Goal: Task Accomplishment & Management: Complete application form

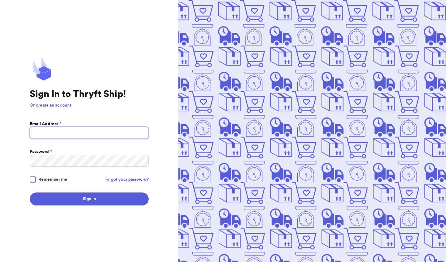
click at [94, 134] on input "Email Address *" at bounding box center [89, 133] width 119 height 12
type input "[EMAIL_ADDRESS][DOMAIN_NAME]"
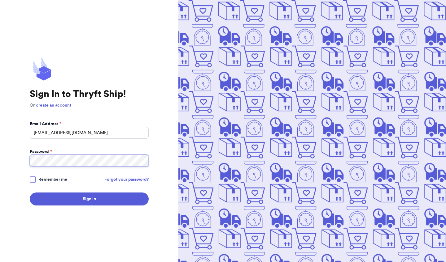
click at [89, 199] on button "Sign In" at bounding box center [89, 199] width 119 height 13
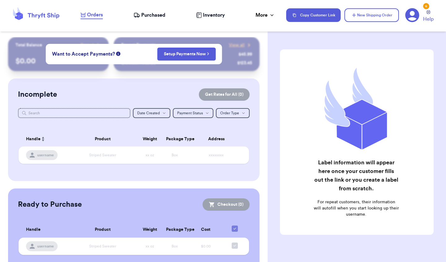
click at [155, 81] on div "Customer Link New Order Total Balance Payout $ 0.00 Recent Payments View all @ …" at bounding box center [223, 131] width 446 height 262
click at [157, 61] on button "Setup Payments Now" at bounding box center [186, 54] width 58 height 13
click at [371, 16] on button "New Shipping Order" at bounding box center [371, 15] width 54 height 14
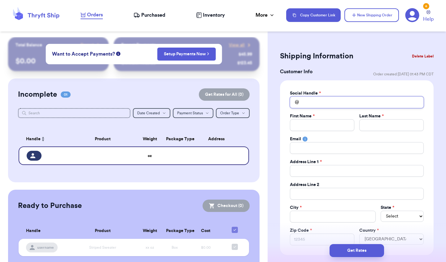
click at [335, 98] on input "Total Amount Paid" at bounding box center [357, 103] width 134 height 12
type input "j"
type input "je"
type input "jes"
type input "[PERSON_NAME]"
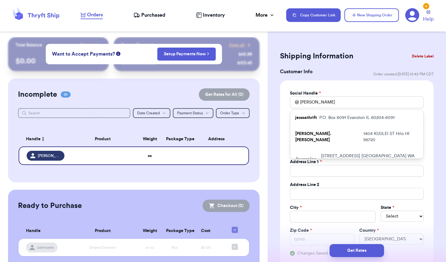
click at [330, 120] on p "P.O. [STREET_ADDRESS]" at bounding box center [356, 118] width 75 height 6
type input "jesssathrift"
type input "[PERSON_NAME]"
type input "Short"
type input "[EMAIL_ADDRESS][DOMAIN_NAME]"
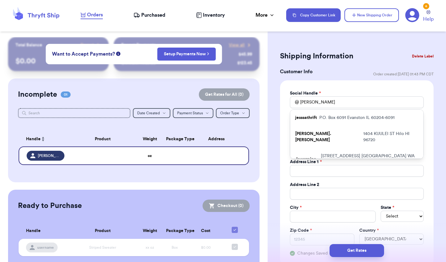
type input "P.O. Box 6091"
type input "Evanston"
select select "IL"
type input "60204-6091"
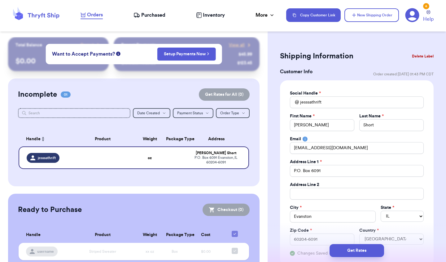
click at [433, 128] on div "Social Handle * @ jesssathrift First Name * [PERSON_NAME] Last Name * Short Ema…" at bounding box center [357, 173] width 154 height 186
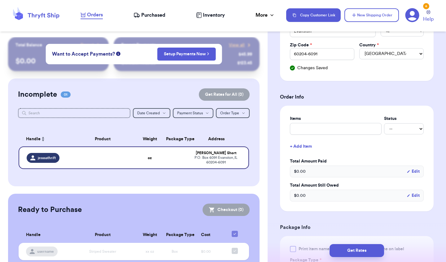
scroll to position [198, 0]
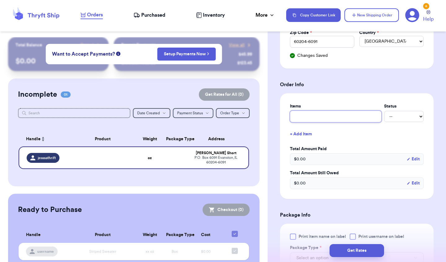
click at [377, 115] on input "text" at bounding box center [336, 117] width 92 height 12
type input "A"
type input "Al"
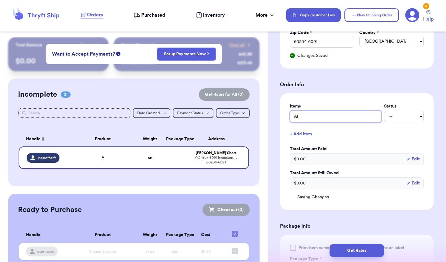
type input "Alo"
type input "Alo +"
type input "Alo + l"
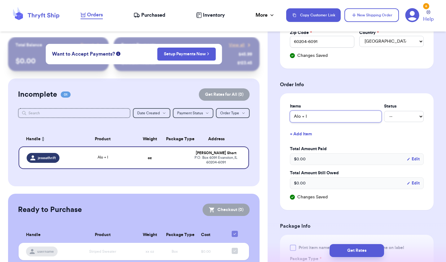
type input "Alo + lu"
type input "Alo + lul"
type input "Alo + lulu"
type input "Alo + lulul"
type input "Alo + lulule"
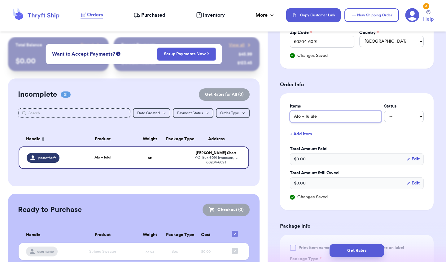
type input "Alo + lululem"
type input "Alo + lululemo"
type input "Alo + lululemon"
click at [373, 216] on form "Shipping Information Delete Label Customer Info Order created: [DATE] 01:43 PM …" at bounding box center [357, 148] width 154 height 594
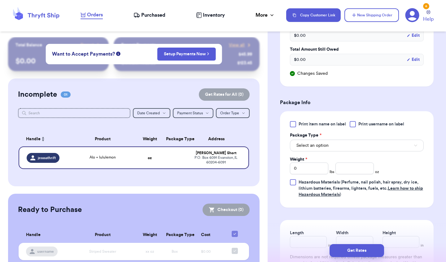
scroll to position [347, 0]
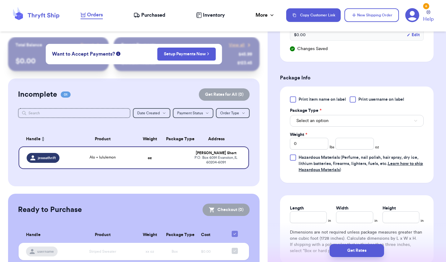
click at [332, 118] on button "Select an option" at bounding box center [357, 121] width 134 height 12
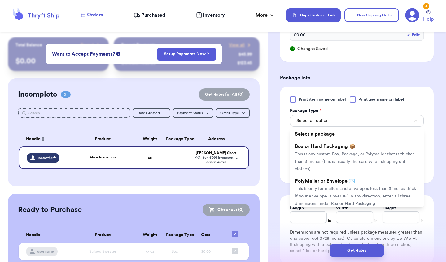
click at [339, 160] on li "Box or Hard Packaging 📦 This is any custom Box, Package, or Polymailer that is …" at bounding box center [357, 158] width 134 height 35
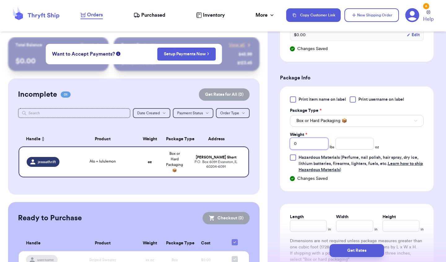
click at [307, 143] on input "0" at bounding box center [309, 144] width 38 height 12
type input "4"
type input "40"
click at [301, 199] on form "Shipping Information Delete Label Customer Info Order created: [DATE] 01:43 PM …" at bounding box center [357, 8] width 154 height 611
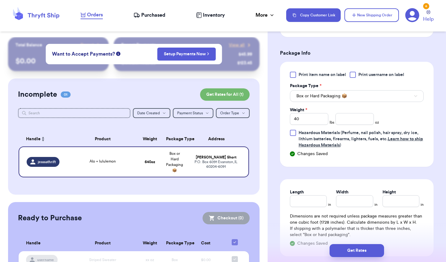
scroll to position [384, 0]
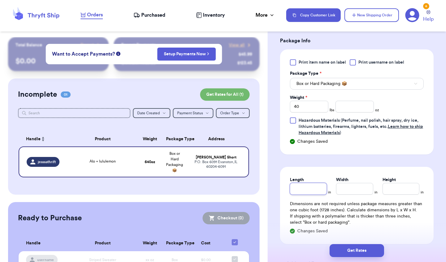
click at [306, 184] on input "Length" at bounding box center [308, 189] width 37 height 12
type input "1"
type input "12"
type input "1"
type input "2"
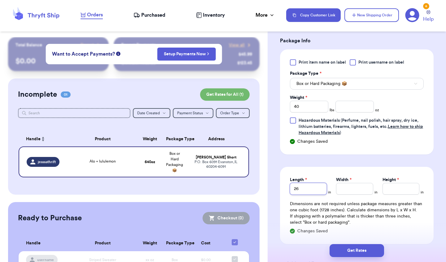
type input "26"
click at [355, 186] on input "Width *" at bounding box center [354, 189] width 37 height 12
type input "2"
type input "23"
type input "2"
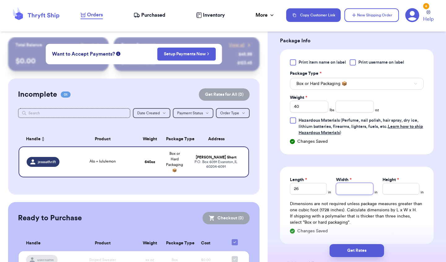
type input "1"
type input "16"
click at [406, 191] on input "Height *" at bounding box center [400, 189] width 37 height 12
type input "1"
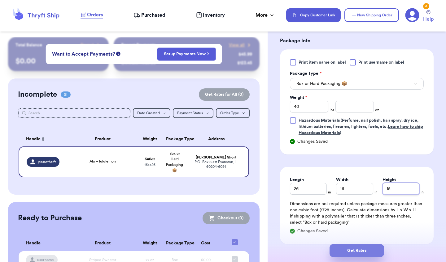
type input "15"
click at [351, 245] on button "Get Rates" at bounding box center [356, 251] width 54 height 13
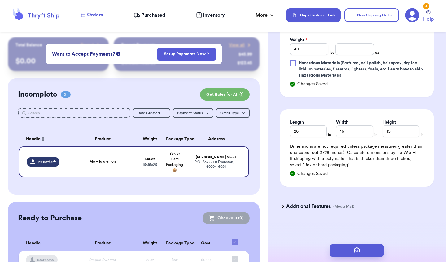
scroll to position [0, 0]
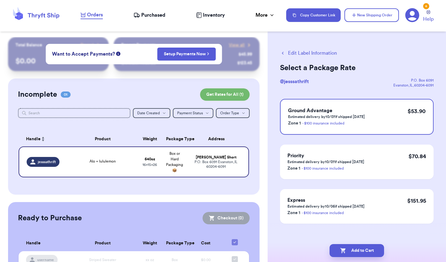
click at [285, 53] on icon "button" at bounding box center [283, 53] width 6 height 6
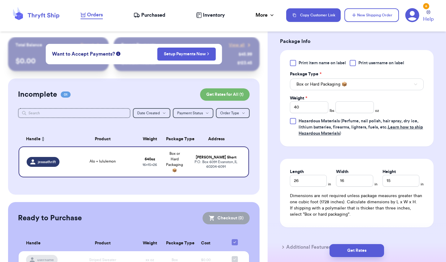
scroll to position [272, 0]
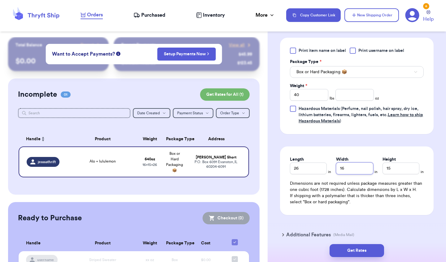
click at [354, 170] on input "16" at bounding box center [354, 169] width 37 height 12
click at [409, 174] on input "15" at bounding box center [400, 169] width 37 height 12
click at [377, 225] on form "Shipping Information Delete Label Customer Info Order created: [DATE] 01:43 PM …" at bounding box center [357, 12] width 154 height 470
click at [316, 234] on h3 "Additional Features" at bounding box center [308, 235] width 45 height 7
click at [349, 218] on form "Shipping Information Delete Label Customer Info Order created: [DATE] 01:43 PM …" at bounding box center [357, 21] width 154 height 489
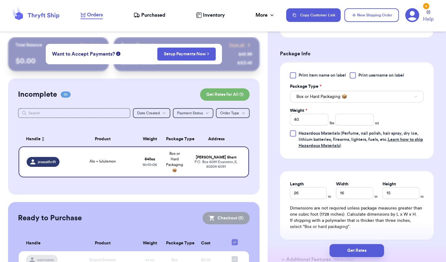
scroll to position [260, 0]
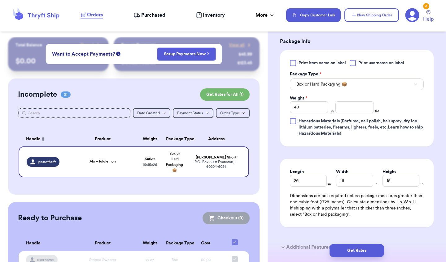
click at [354, 244] on div "Get Rates" at bounding box center [356, 251] width 178 height 23
click at [354, 248] on button "Get Rates" at bounding box center [356, 251] width 54 height 13
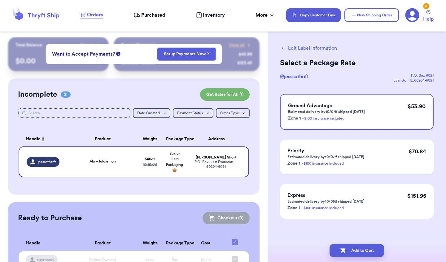
scroll to position [0, 0]
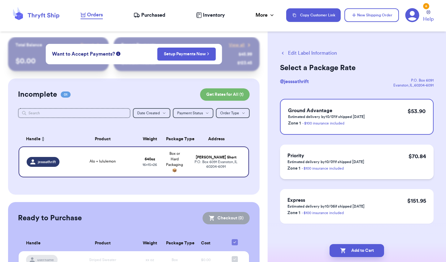
click at [373, 170] on div "Priority Estimated delivery by 10/07 if shipped [DATE] Zone 1 - $100 insurance …" at bounding box center [357, 162] width 154 height 35
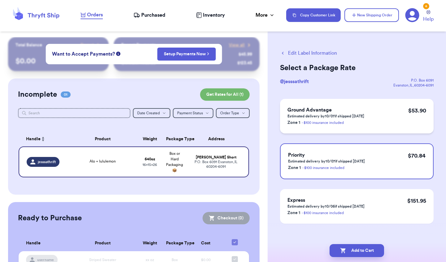
click at [388, 129] on div "Ground Advantage Estimated delivery by 10/07 if shipped [DATE] Zone 1 - $100 in…" at bounding box center [357, 116] width 154 height 35
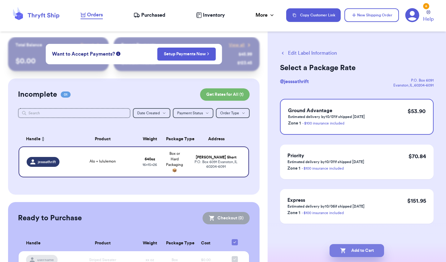
click at [344, 249] on icon "button" at bounding box center [342, 251] width 5 height 5
checkbox input "true"
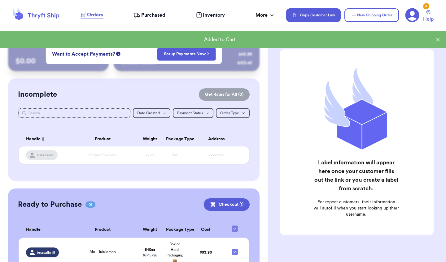
click at [241, 76] on div "Customer Link New Order Total Balance Payout $ 0.00 Recent Payments View all @ …" at bounding box center [223, 131] width 446 height 262
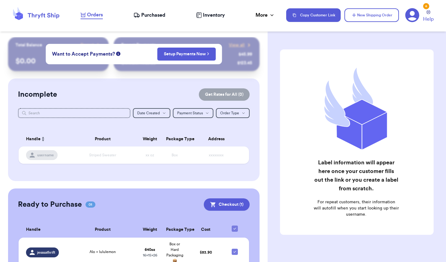
click at [145, 14] on span "Purchased" at bounding box center [153, 14] width 24 height 7
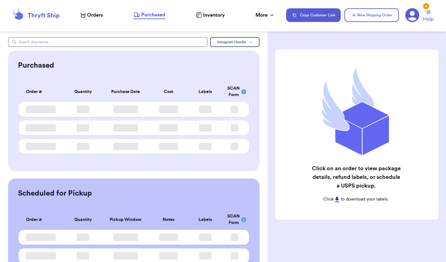
click at [100, 14] on span "Orders" at bounding box center [95, 14] width 16 height 7
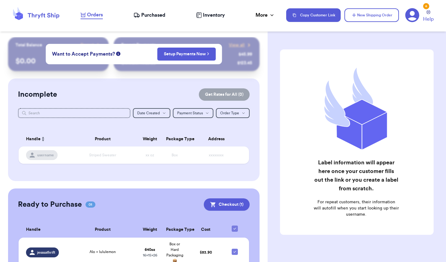
click at [261, 81] on div "Customer Link New Order Total Balance Payout $ 0.00 Recent Payments View all @ …" at bounding box center [133, 164] width 267 height 255
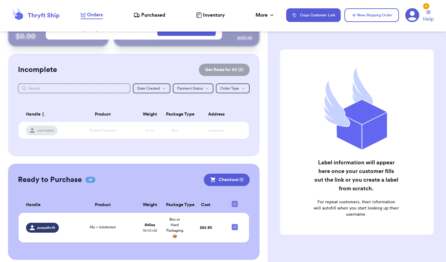
scroll to position [30, 0]
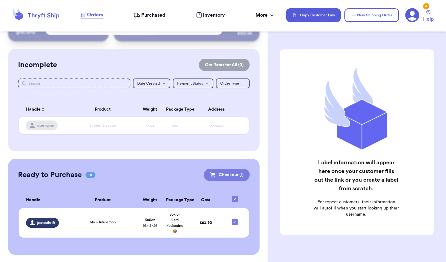
click at [244, 175] on button "Checkout ( 1 )" at bounding box center [227, 175] width 46 height 12
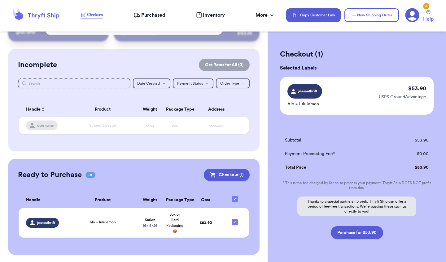
click at [401, 123] on form "Checkout ( 1 ) Selected Labels jesssathrift Alo + lululemon $ 53.90 USPS Ground…" at bounding box center [357, 145] width 154 height 190
